Goal: Task Accomplishment & Management: Complete application form

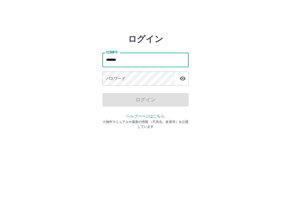
type input "*******"
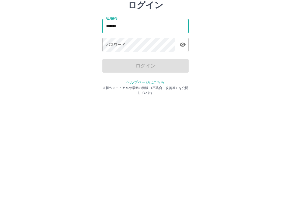
click at [115, 72] on div "パスワード パスワード" at bounding box center [145, 79] width 86 height 15
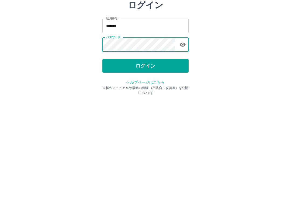
click at [122, 93] on button "ログイン" at bounding box center [145, 99] width 86 height 13
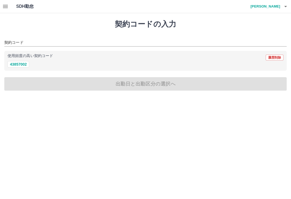
click at [24, 65] on button "43857002" at bounding box center [19, 64] width 22 height 6
type input "********"
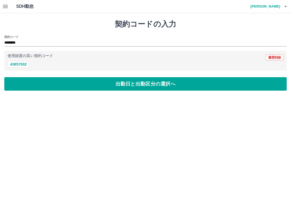
click at [29, 80] on button "出勤日と出勤区分の選択へ" at bounding box center [145, 83] width 282 height 13
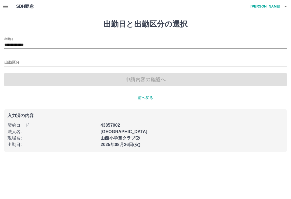
click at [22, 63] on input "出勤区分" at bounding box center [145, 62] width 282 height 7
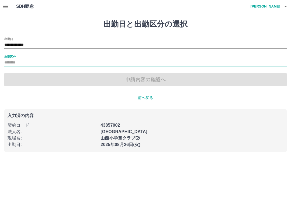
click at [13, 58] on label "出勤区分" at bounding box center [9, 57] width 11 height 4
click at [13, 59] on input "出勤区分" at bounding box center [145, 62] width 282 height 7
click at [20, 79] on div "申請内容の確認へ" at bounding box center [145, 79] width 282 height 13
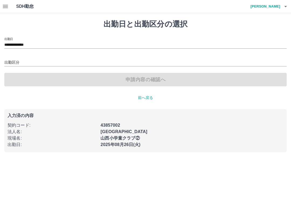
click at [18, 62] on input "出勤区分" at bounding box center [145, 62] width 282 height 7
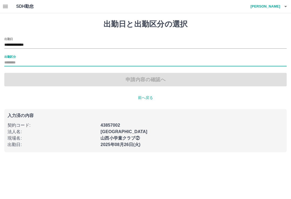
click at [17, 65] on input "出勤区分" at bounding box center [145, 62] width 282 height 7
click at [15, 60] on input "出勤区分" at bounding box center [145, 62] width 282 height 7
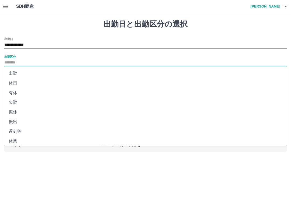
click at [17, 73] on li "出勤" at bounding box center [145, 74] width 282 height 10
type input "**"
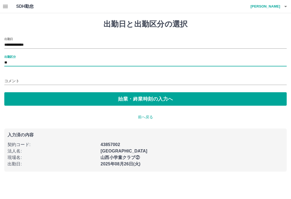
click at [23, 100] on button "始業・終業時刻の入力へ" at bounding box center [145, 98] width 282 height 13
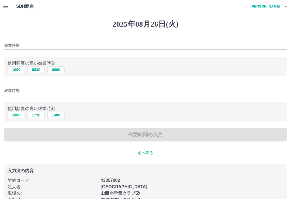
click at [19, 71] on button "1000" at bounding box center [16, 69] width 17 height 6
type input "****"
click at [17, 115] on button "1800" at bounding box center [16, 115] width 17 height 6
type input "****"
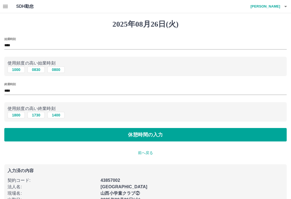
click at [26, 133] on button "休憩時間の入力" at bounding box center [145, 134] width 282 height 13
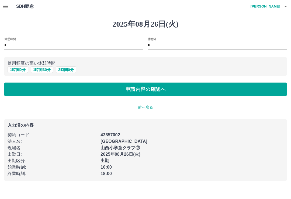
click at [19, 69] on button "1 時間 0 分" at bounding box center [18, 69] width 20 height 6
type input "*"
click at [23, 88] on button "申請内容の確認へ" at bounding box center [145, 89] width 282 height 13
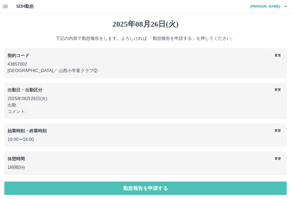
click at [24, 183] on button "勤怠報告を申請する" at bounding box center [145, 188] width 282 height 13
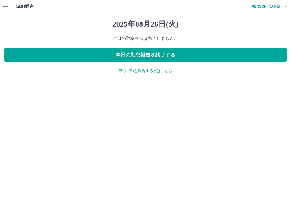
click at [146, 56] on button "本日の勤怠報告を終了する" at bounding box center [145, 54] width 282 height 13
